Goal: Task Accomplishment & Management: Manage account settings

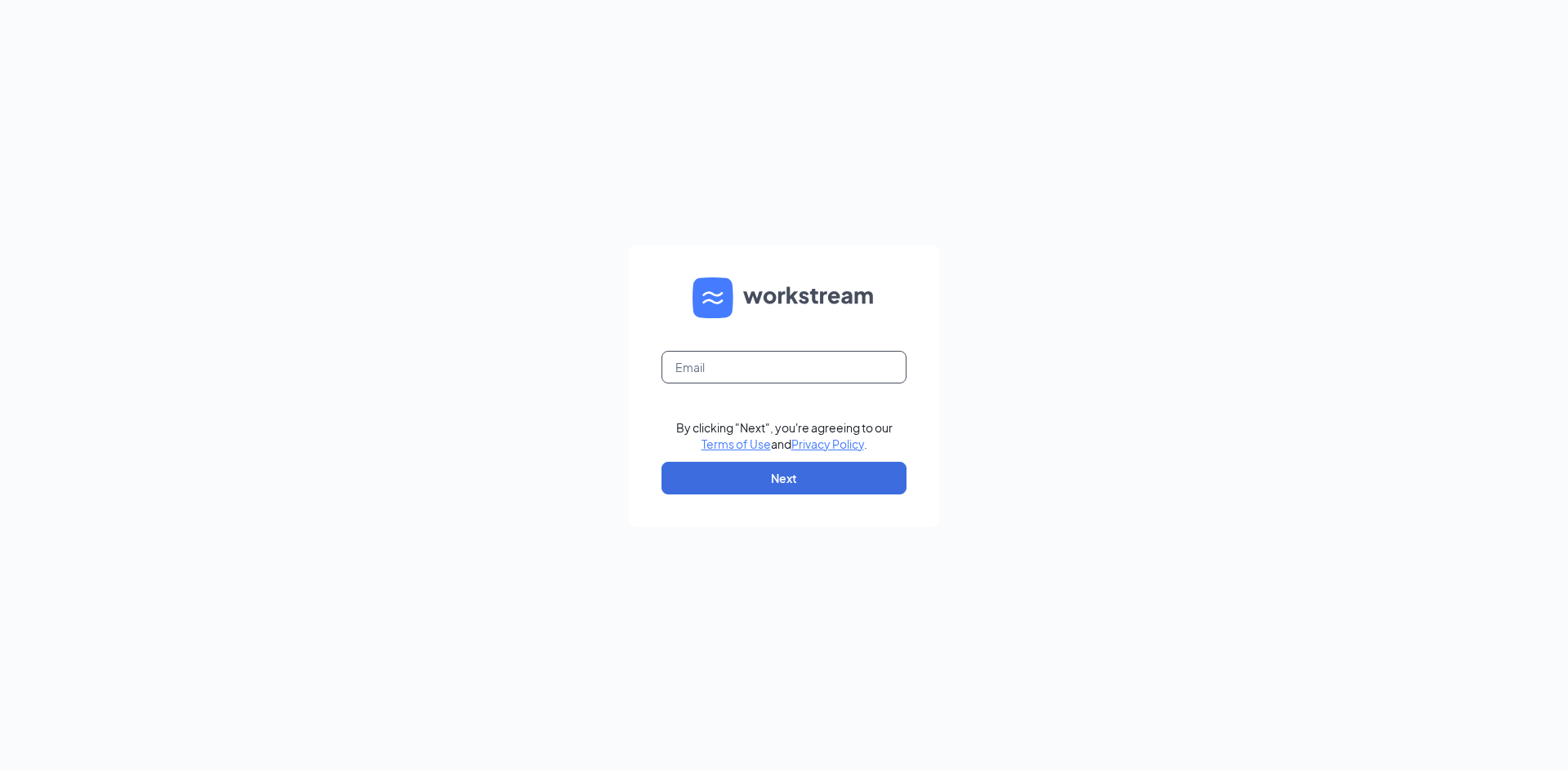
click at [744, 371] on input "text" at bounding box center [783, 367] width 245 height 32
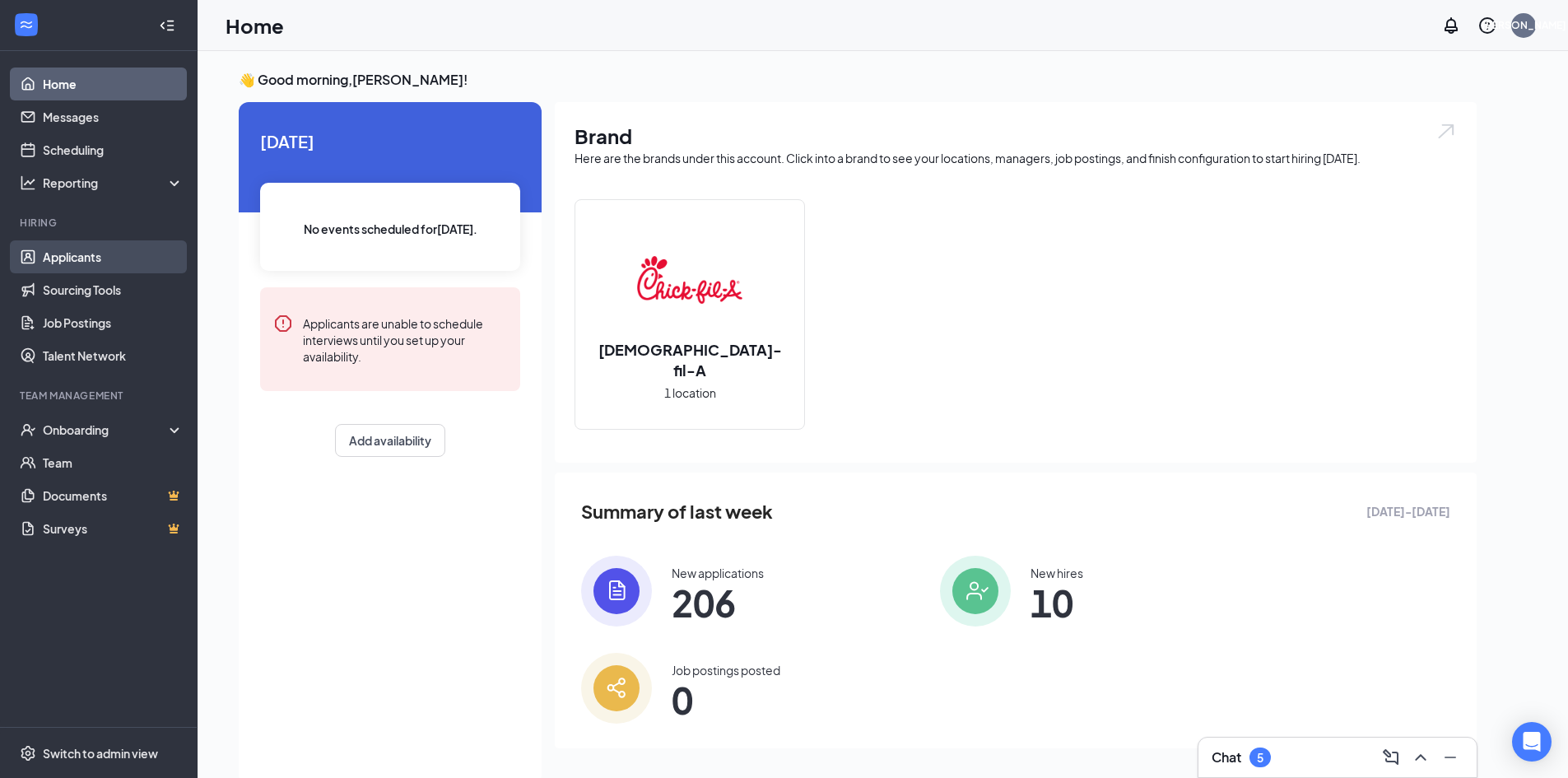
click at [73, 257] on link "Applicants" at bounding box center [113, 257] width 140 height 33
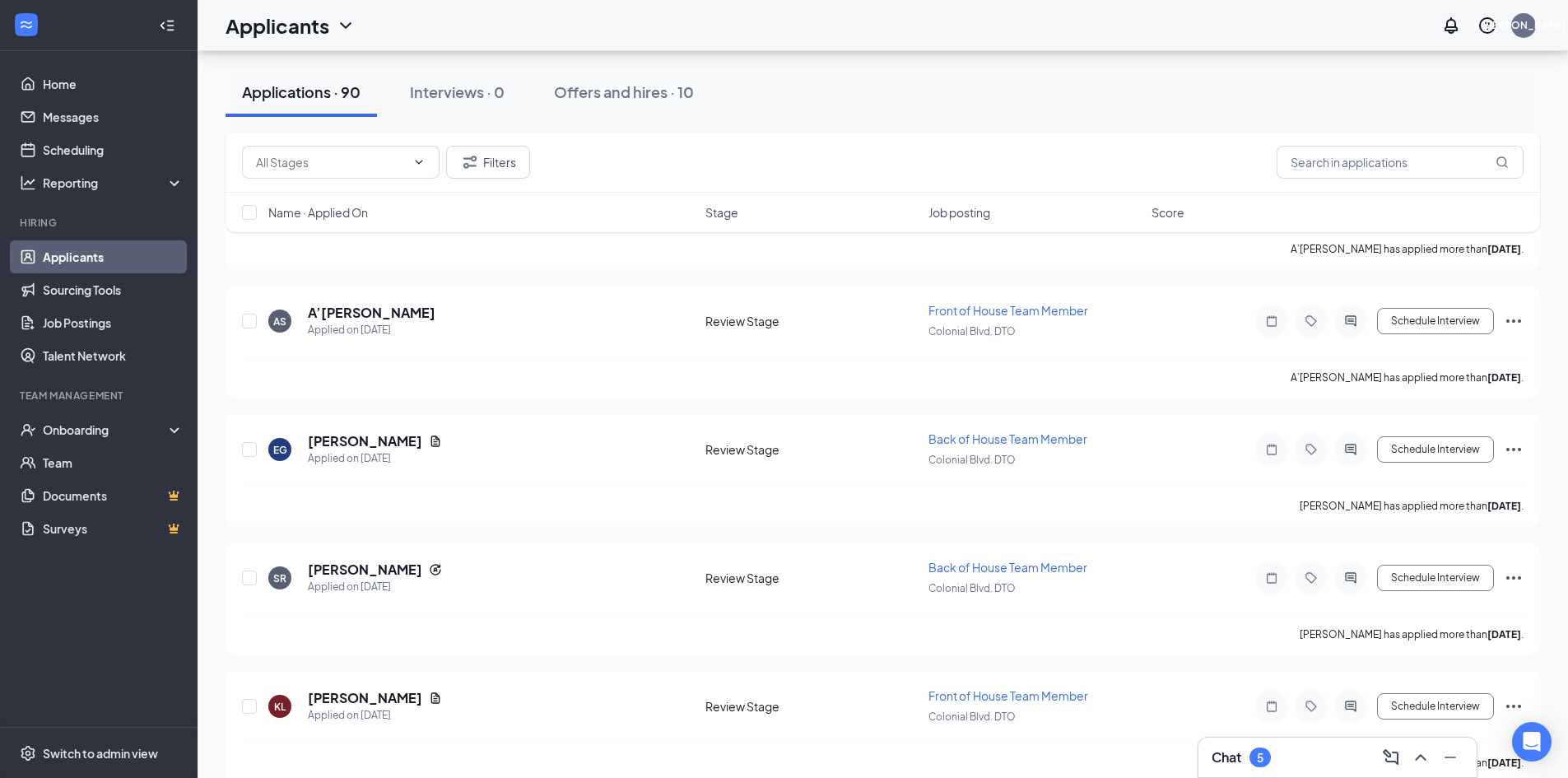
scroll to position [2224, 0]
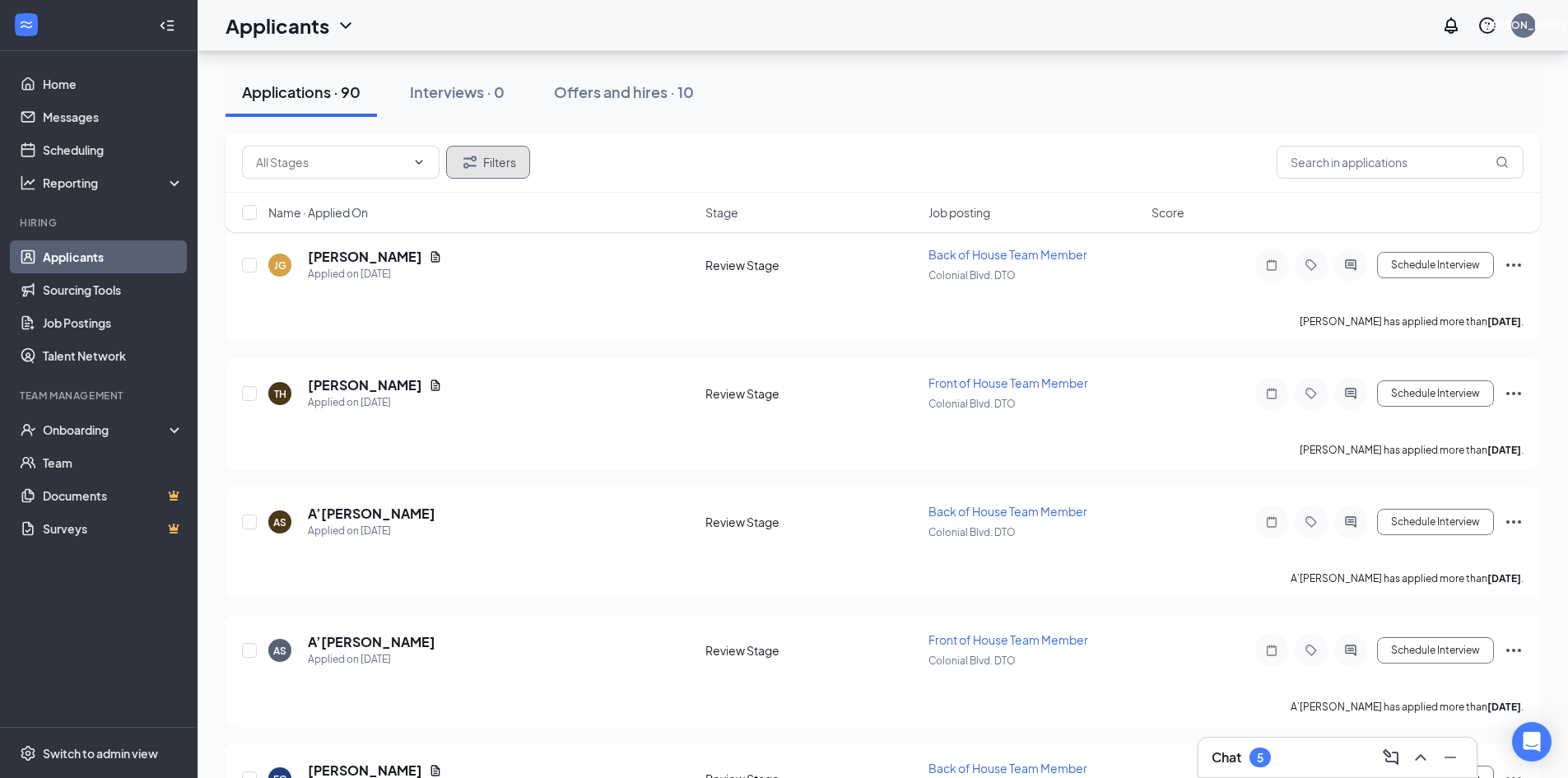
click at [487, 151] on button "Filters" at bounding box center [488, 162] width 84 height 33
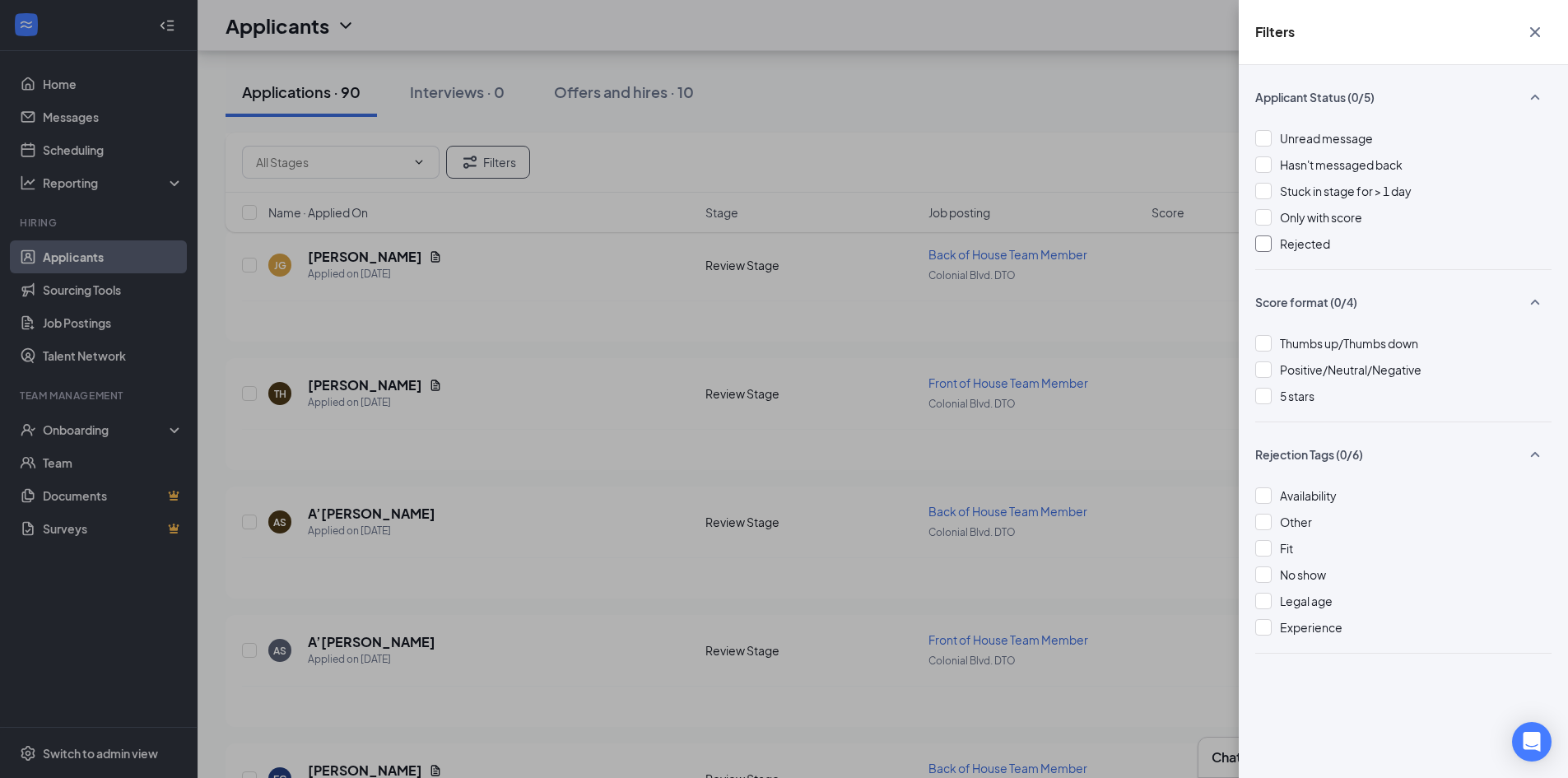
click at [1262, 245] on div at bounding box center [1263, 243] width 16 height 16
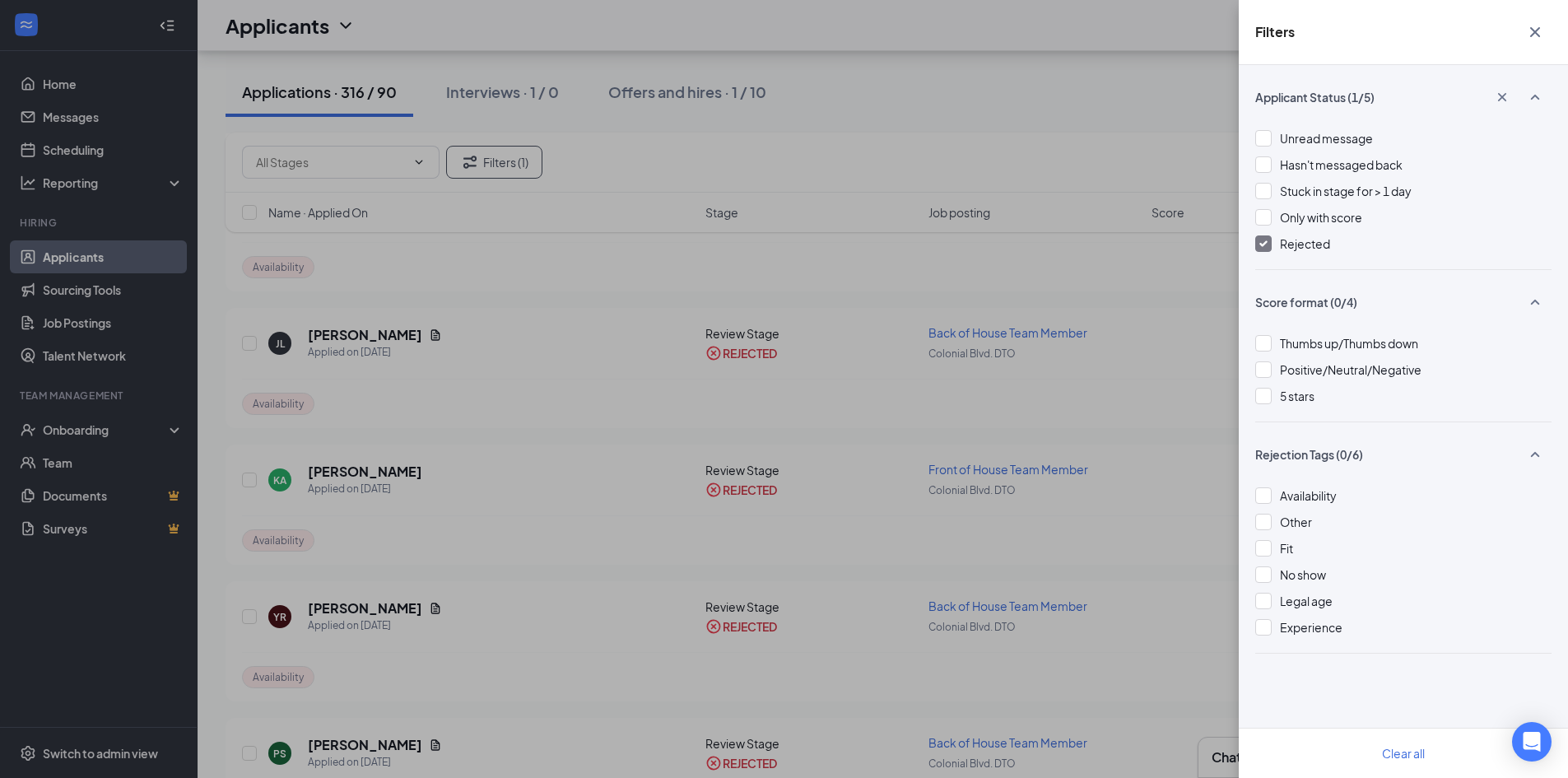
scroll to position [412, 0]
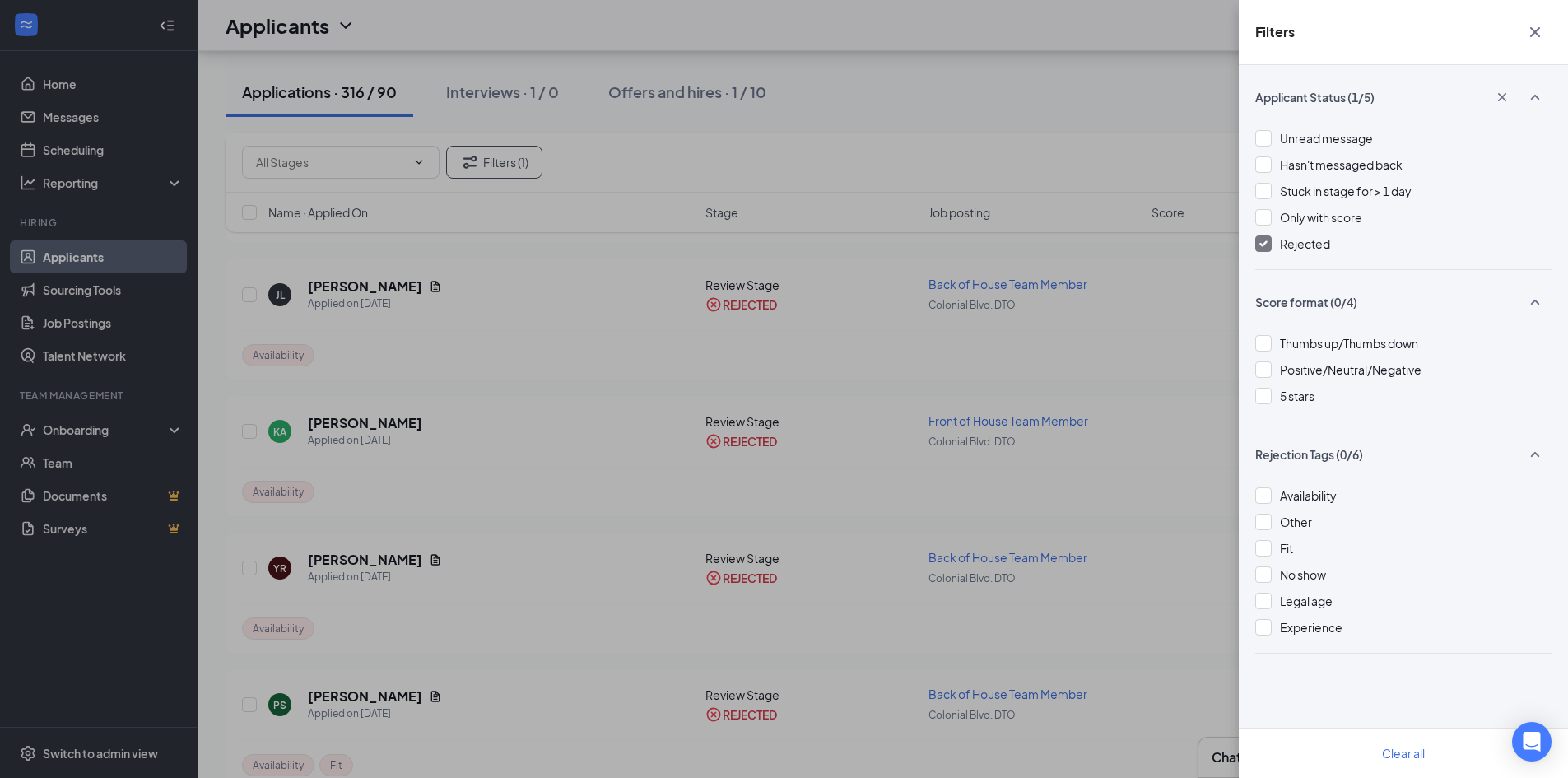
click at [569, 534] on div "Filters Applicant Status (1/5) Unread message Hasn't messaged back Stuck in sta…" at bounding box center [784, 389] width 1568 height 778
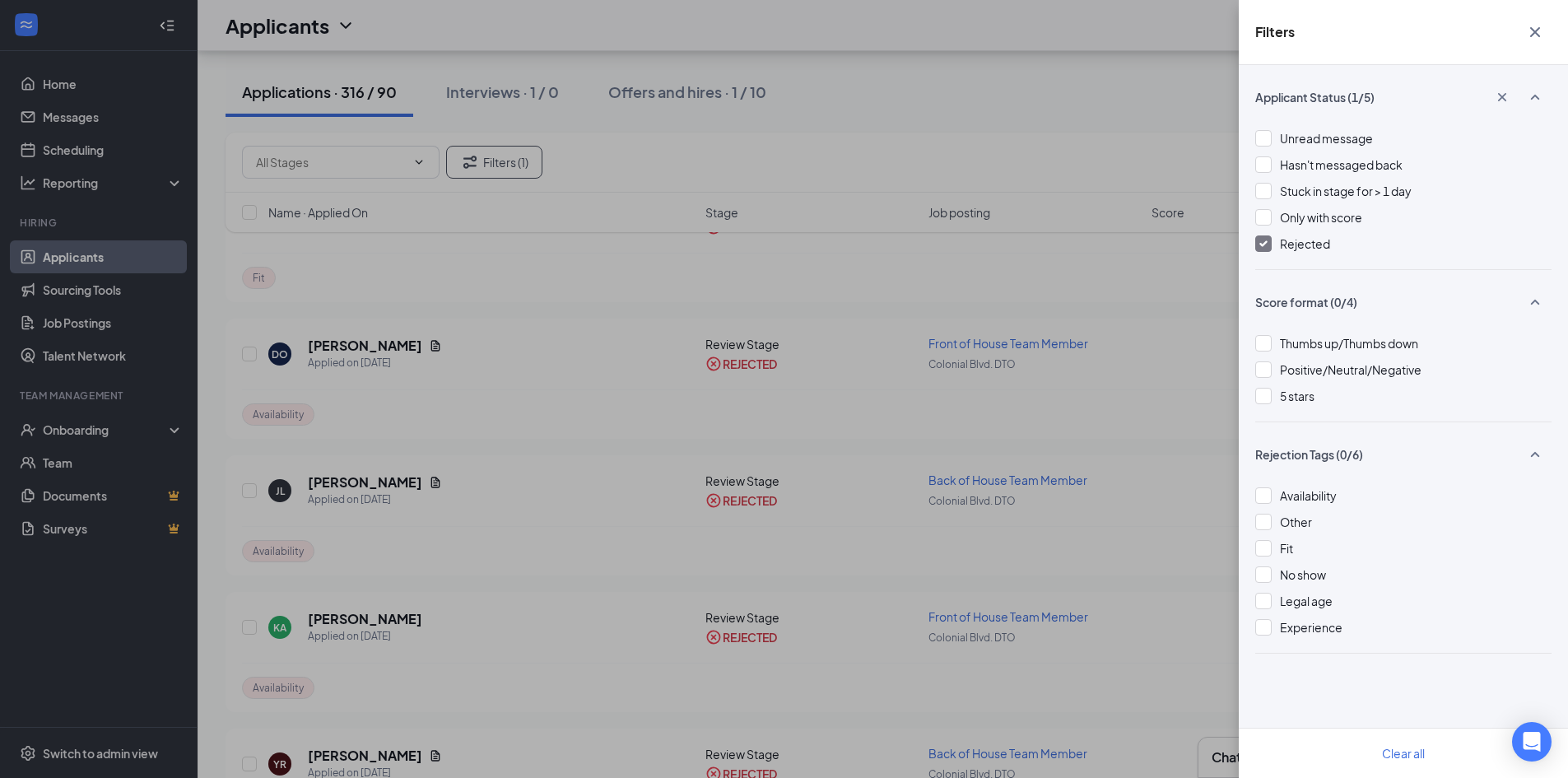
scroll to position [165, 0]
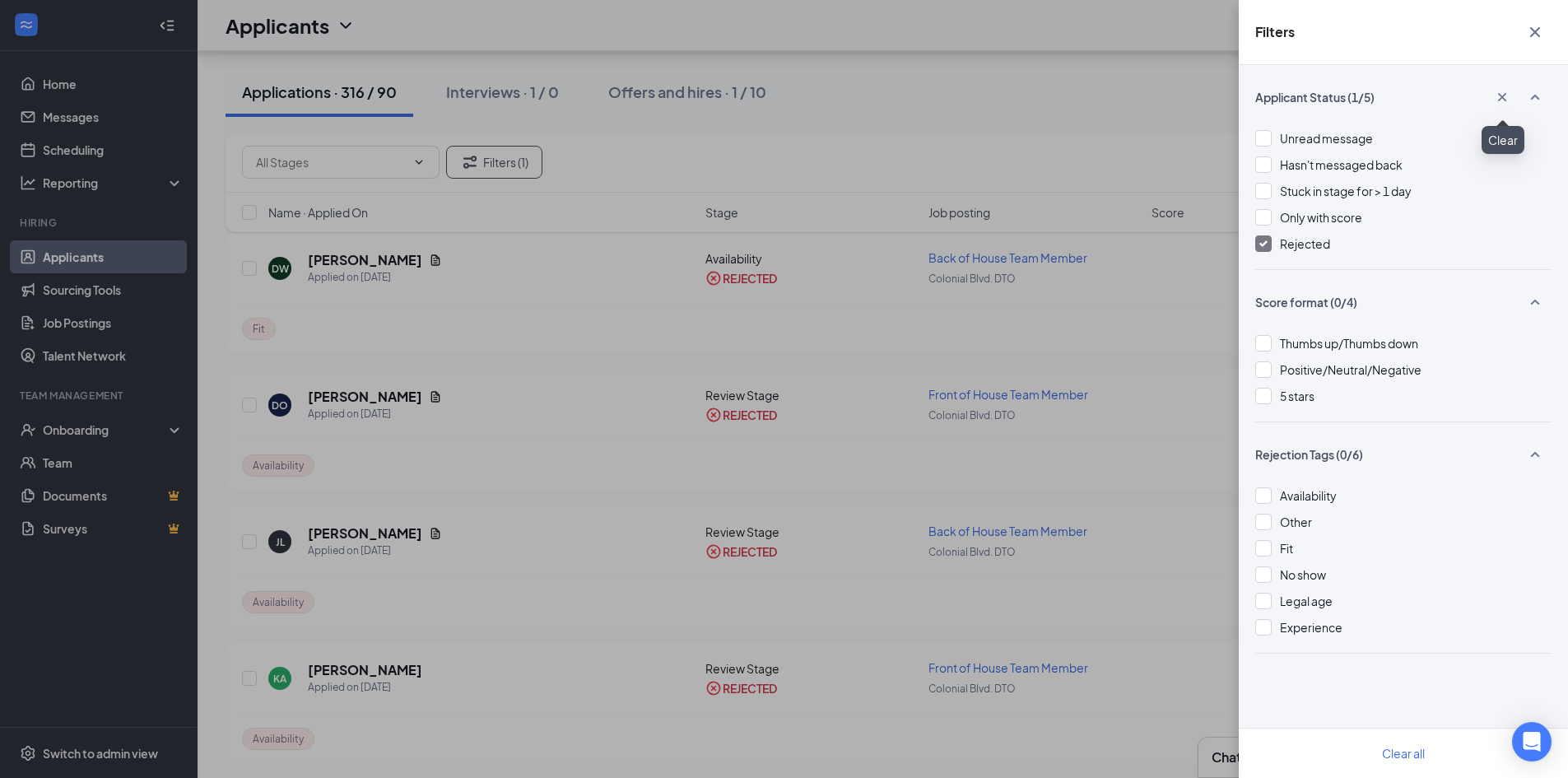
click at [1501, 93] on icon "Cross" at bounding box center [1502, 96] width 16 height 16
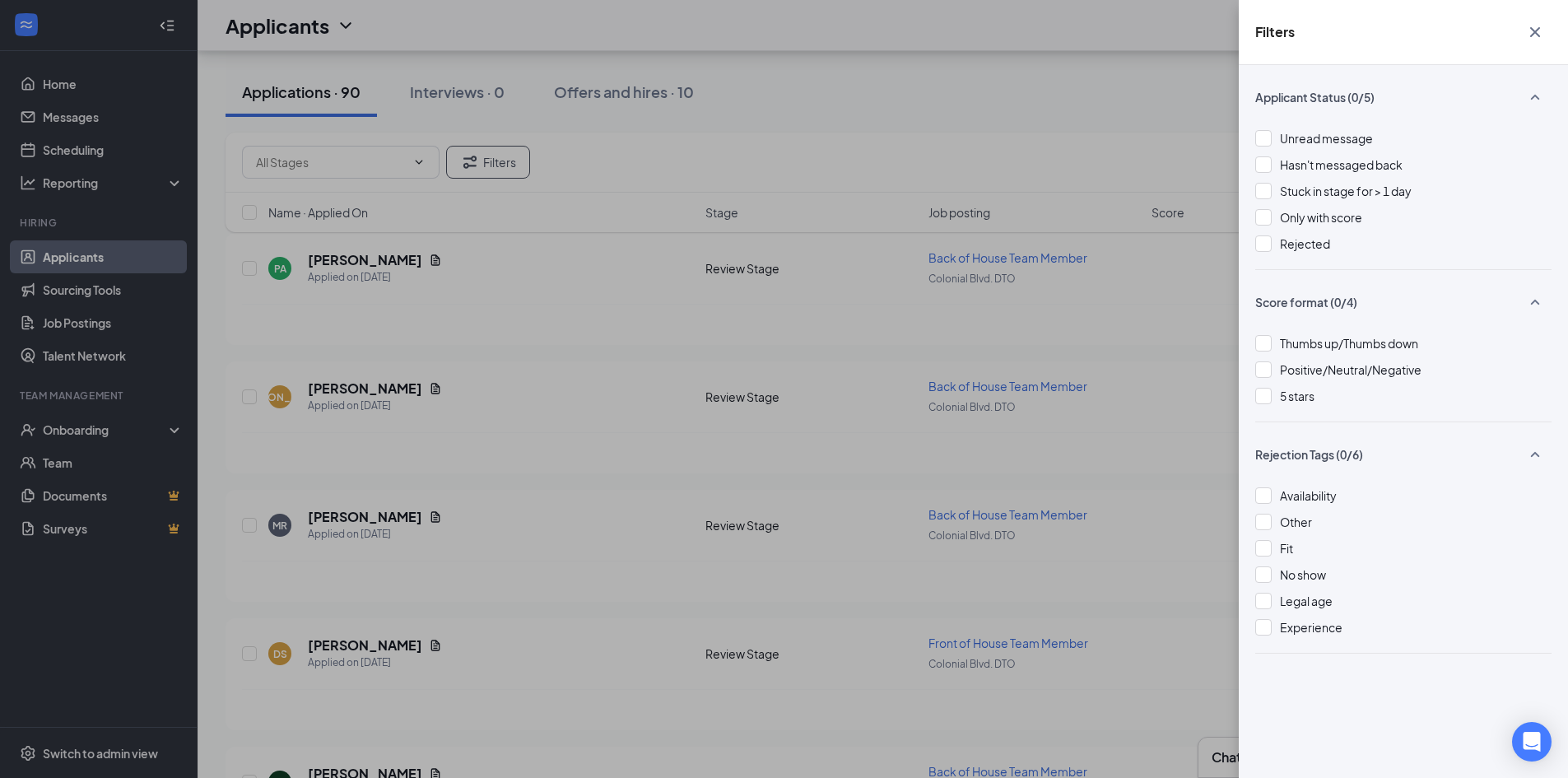
click at [1537, 34] on icon "Cross" at bounding box center [1534, 32] width 9 height 9
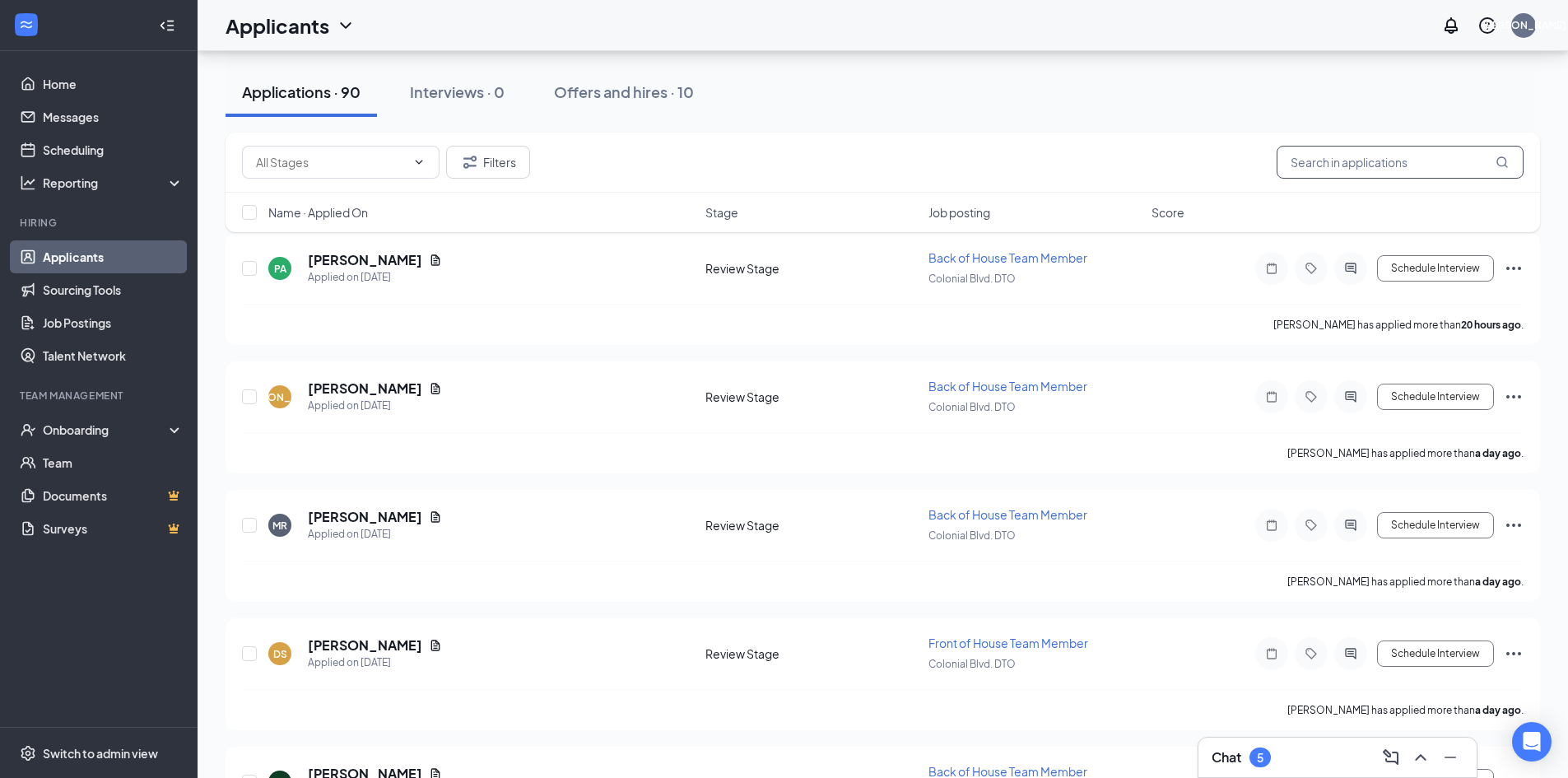
click at [1305, 162] on input "text" at bounding box center [1400, 162] width 247 height 33
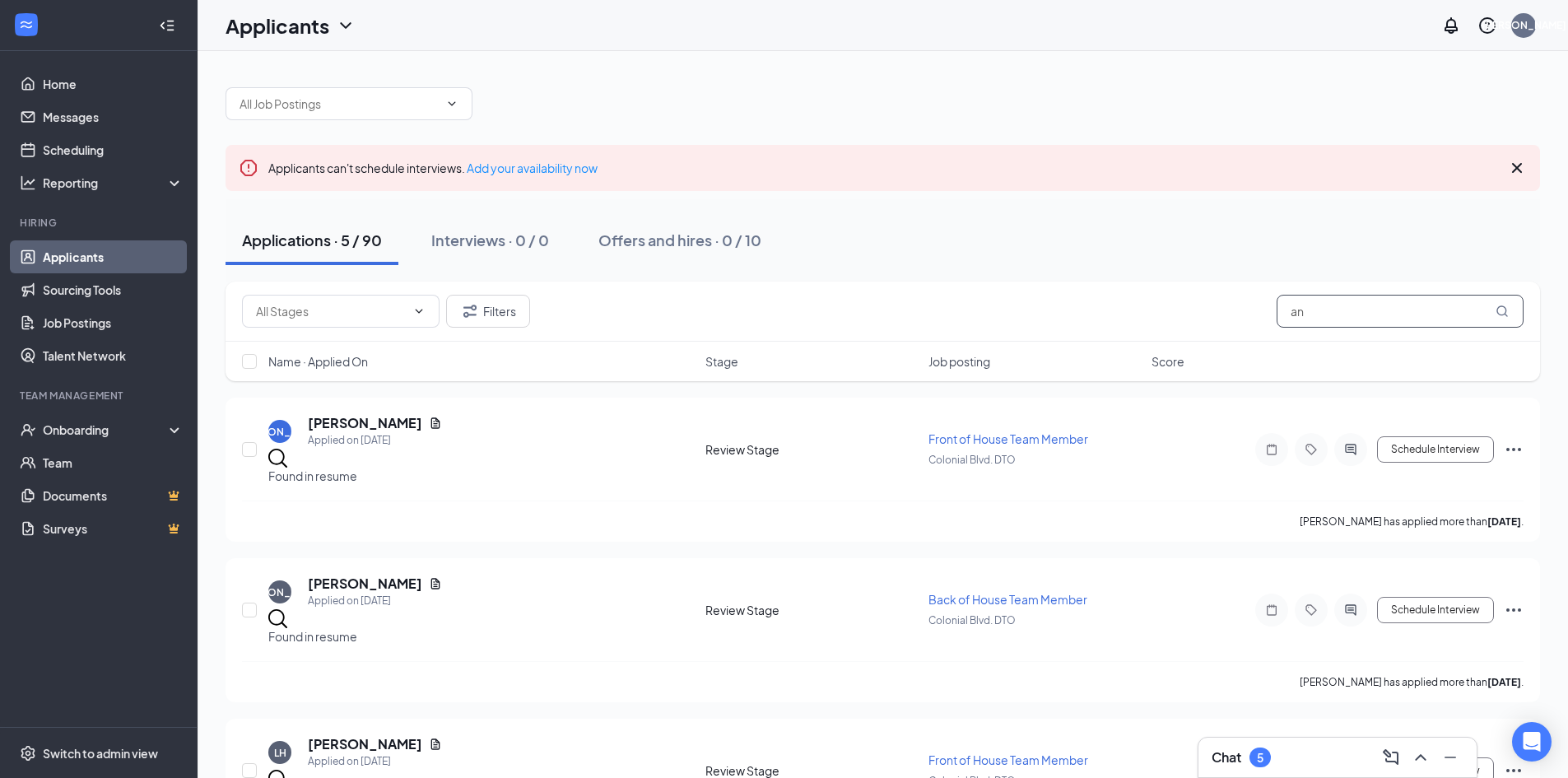
type input "a"
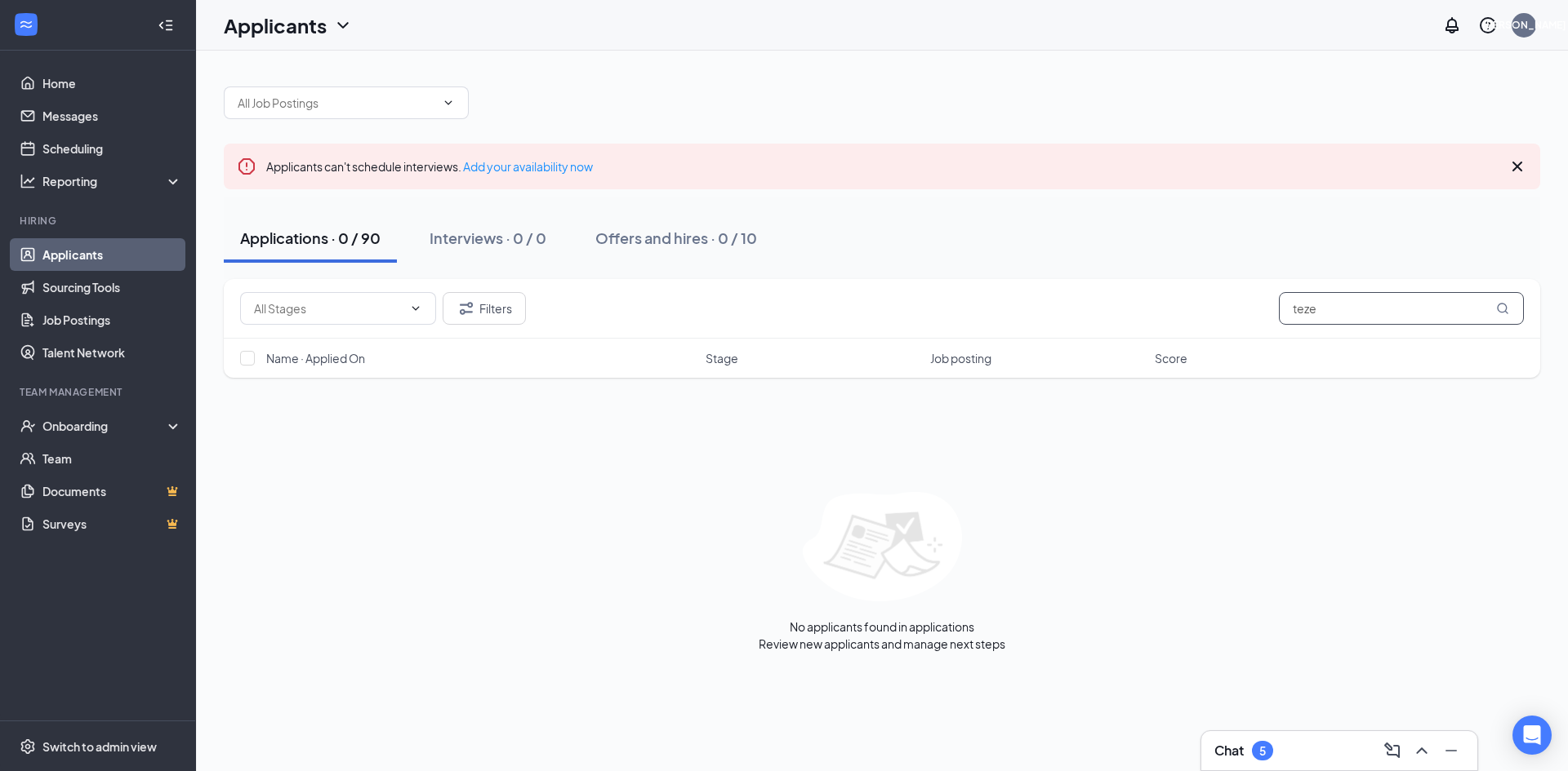
click at [1323, 314] on input "teze" at bounding box center [1401, 308] width 245 height 32
type input "t"
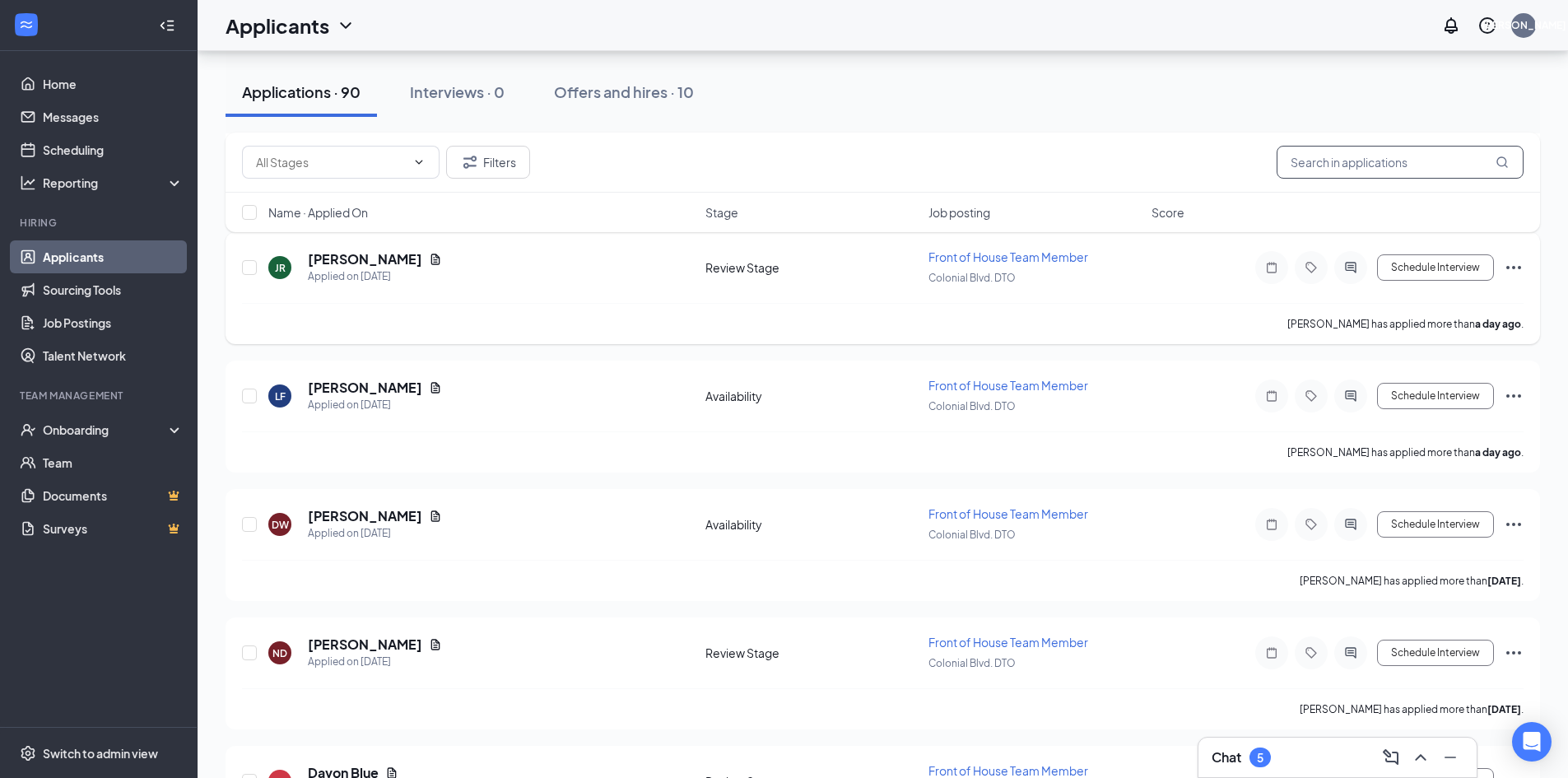
scroll to position [988, 0]
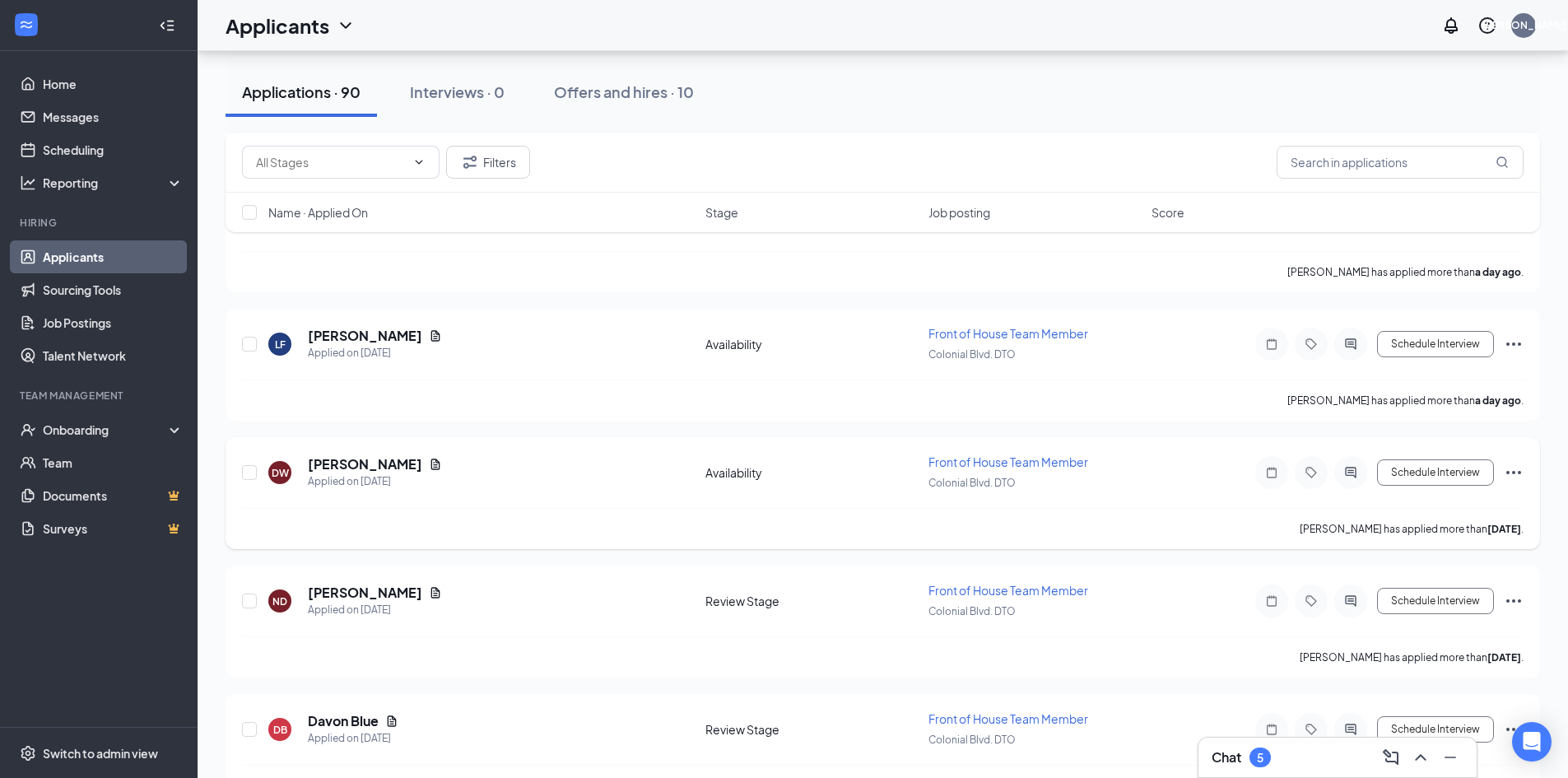
click at [608, 477] on div "DW [PERSON_NAME] Applied on [DATE]" at bounding box center [482, 473] width 427 height 34
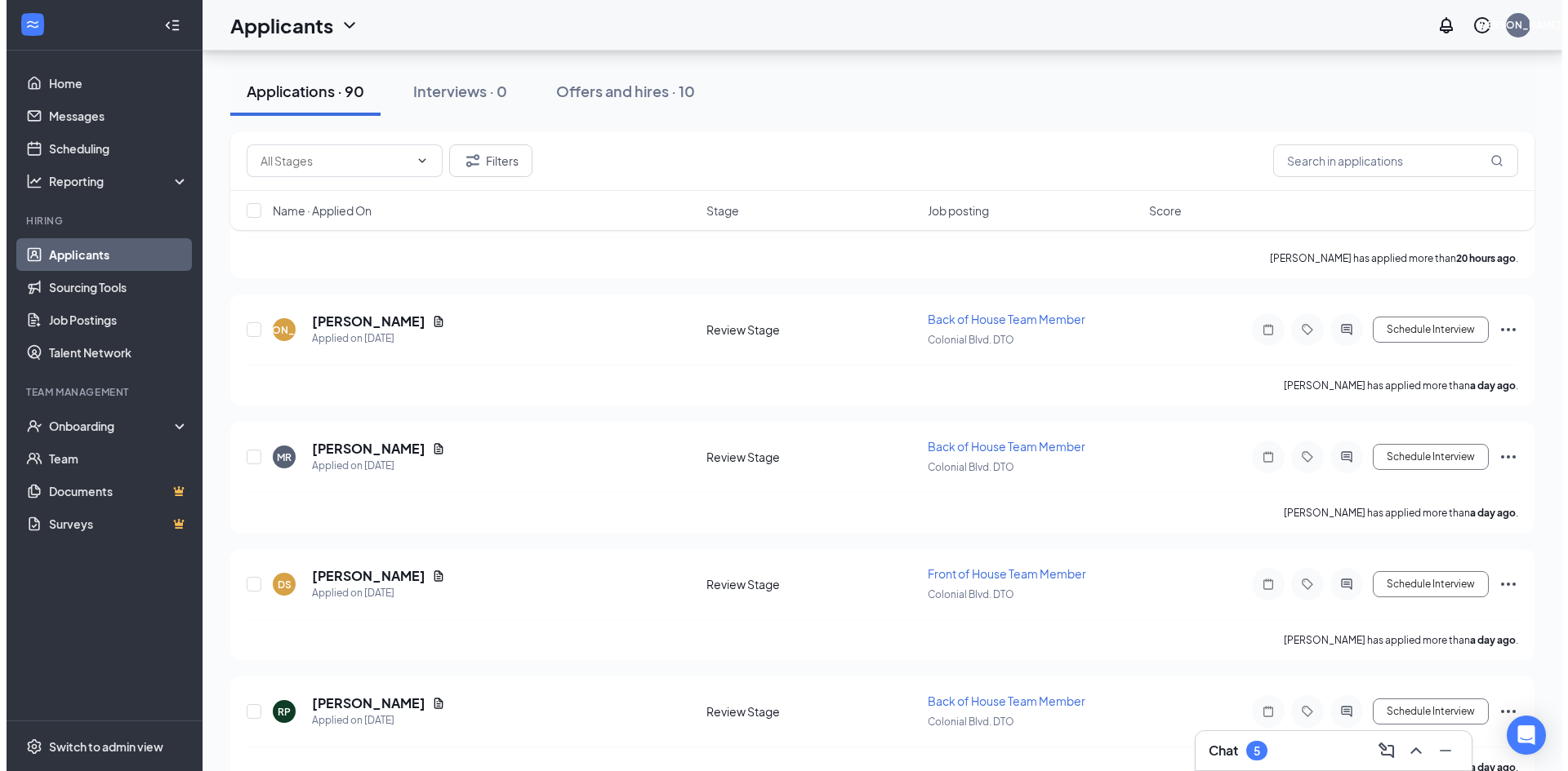
scroll to position [0, 0]
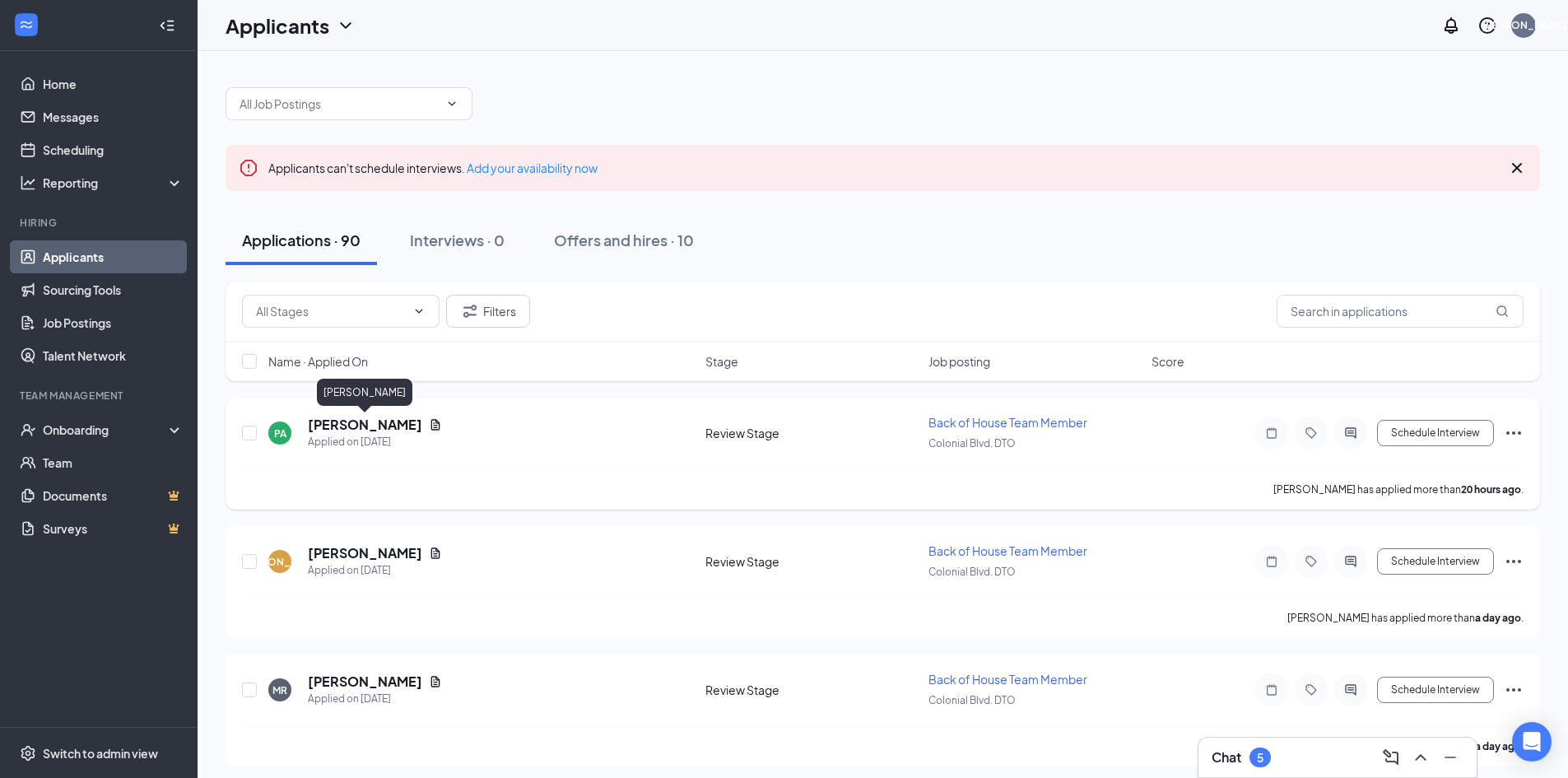
click at [406, 427] on h5 "[PERSON_NAME]" at bounding box center [365, 425] width 115 height 18
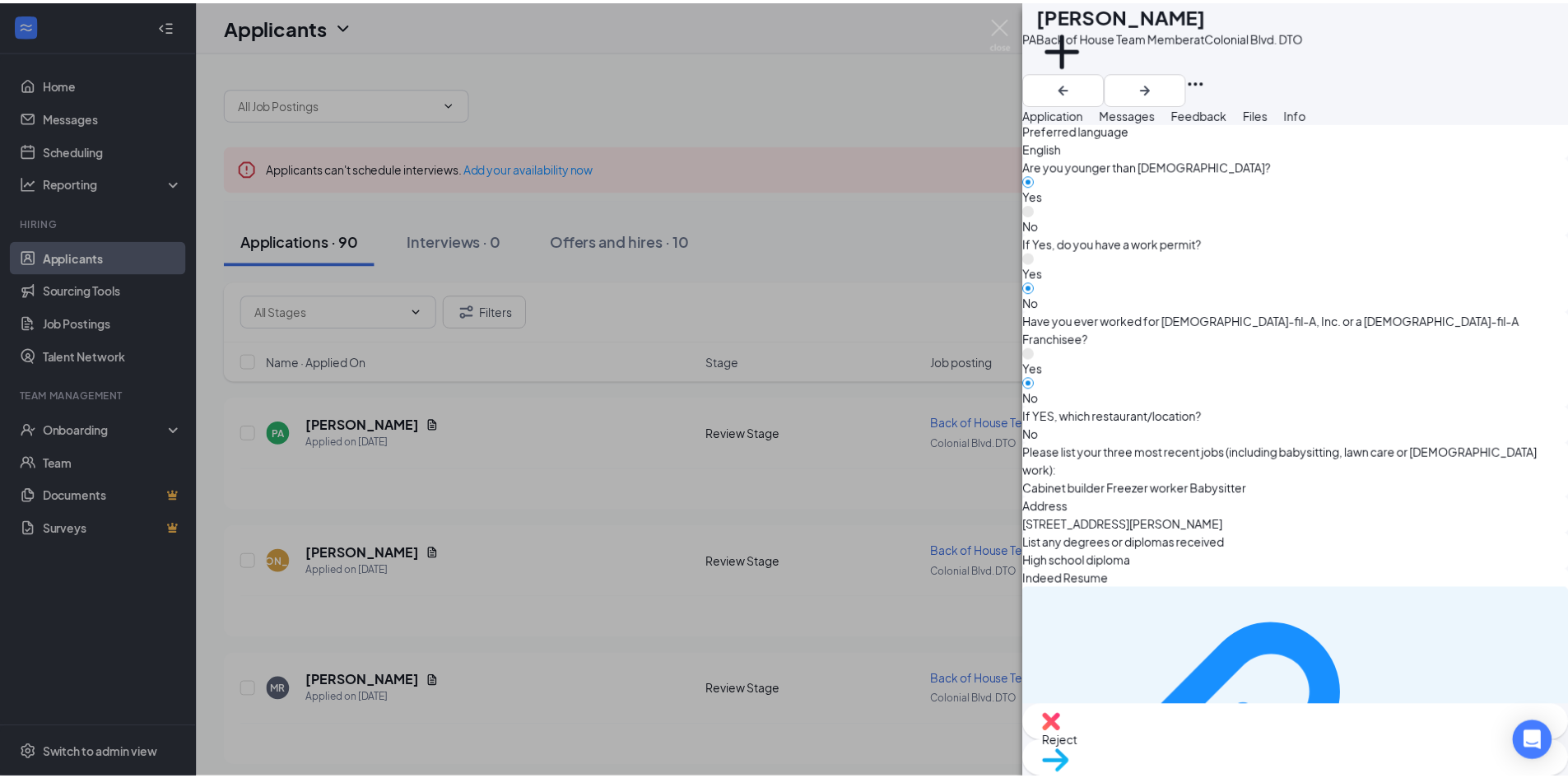
scroll to position [1050, 0]
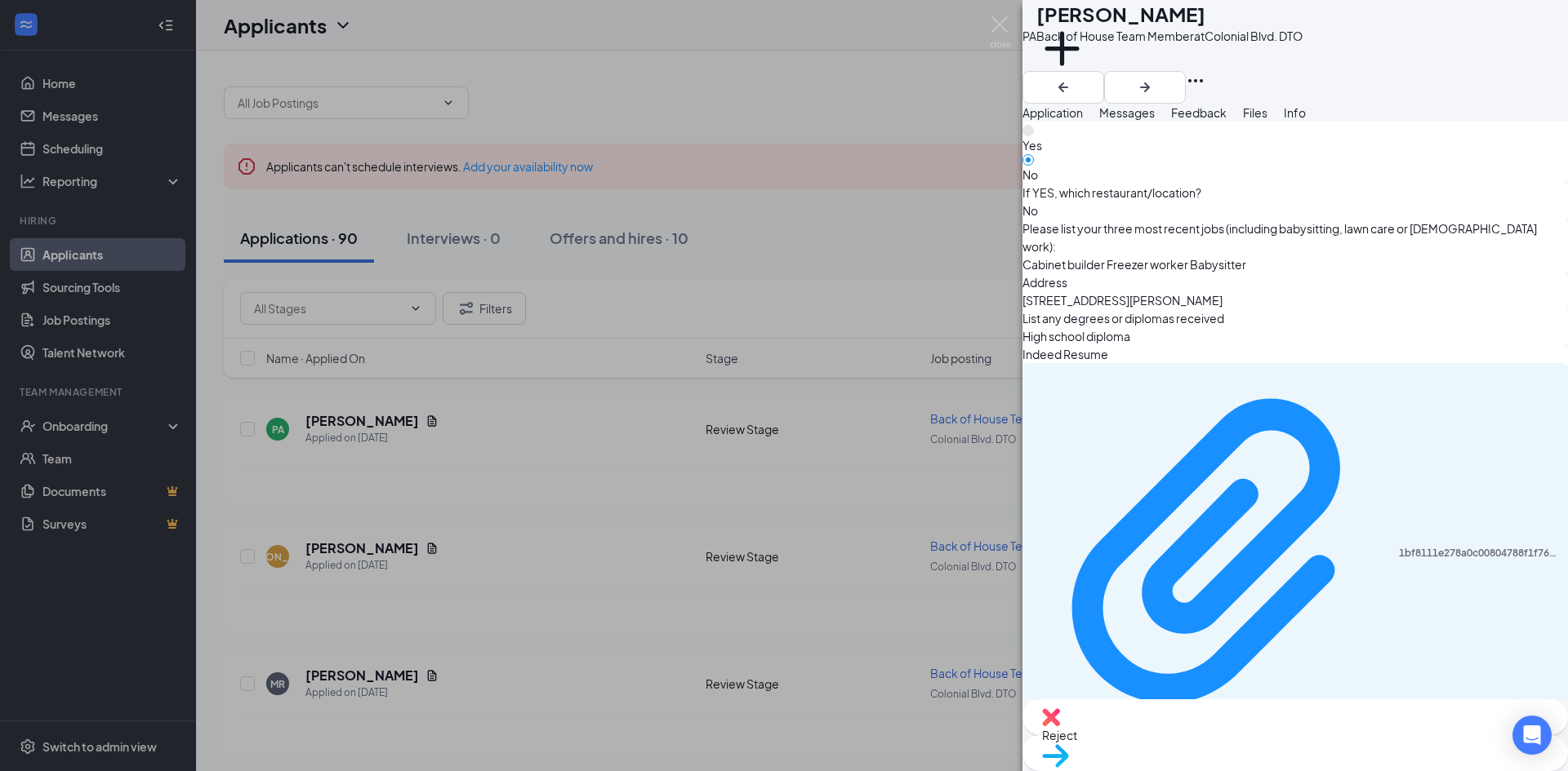
click at [862, 545] on div "PA [PERSON_NAME] Back of House Team Member at [GEOGRAPHIC_DATA]. DTO Add a tag …" at bounding box center [784, 385] width 1568 height 771
